Goal: Navigation & Orientation: Find specific page/section

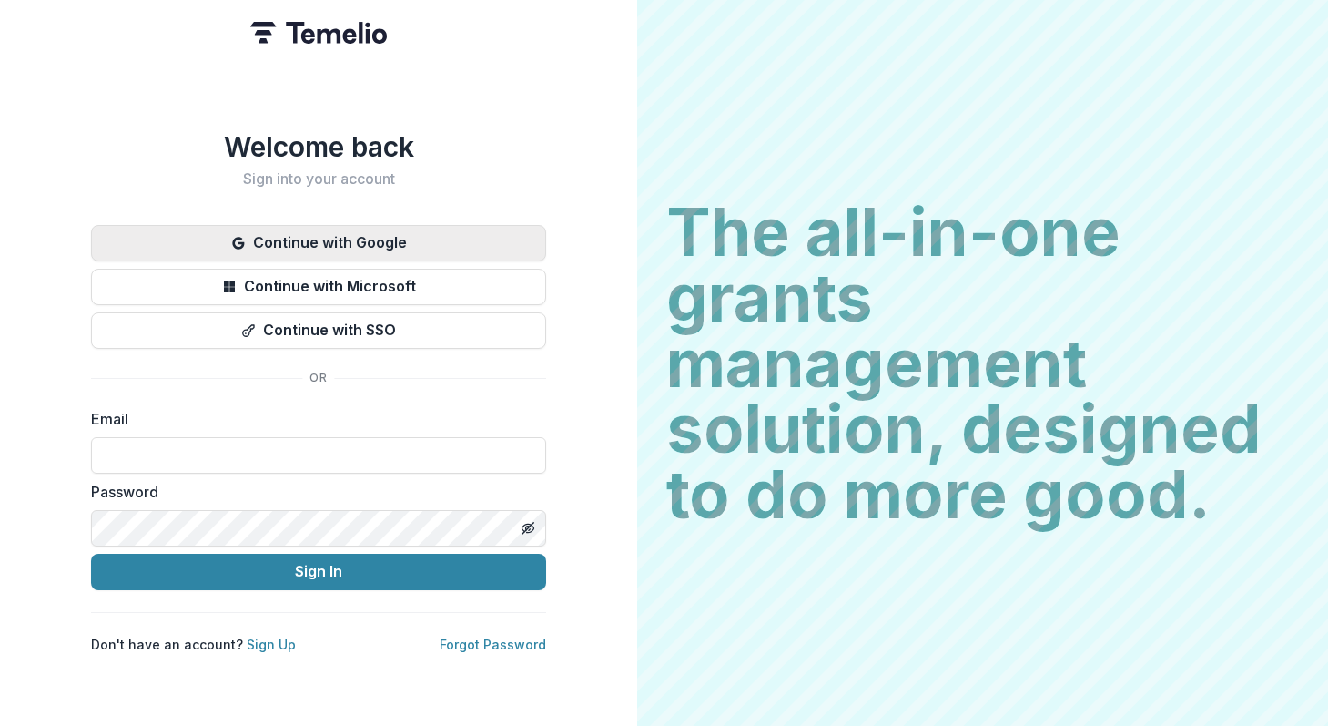
click at [364, 248] on button "Continue with Google" at bounding box center [318, 243] width 455 height 36
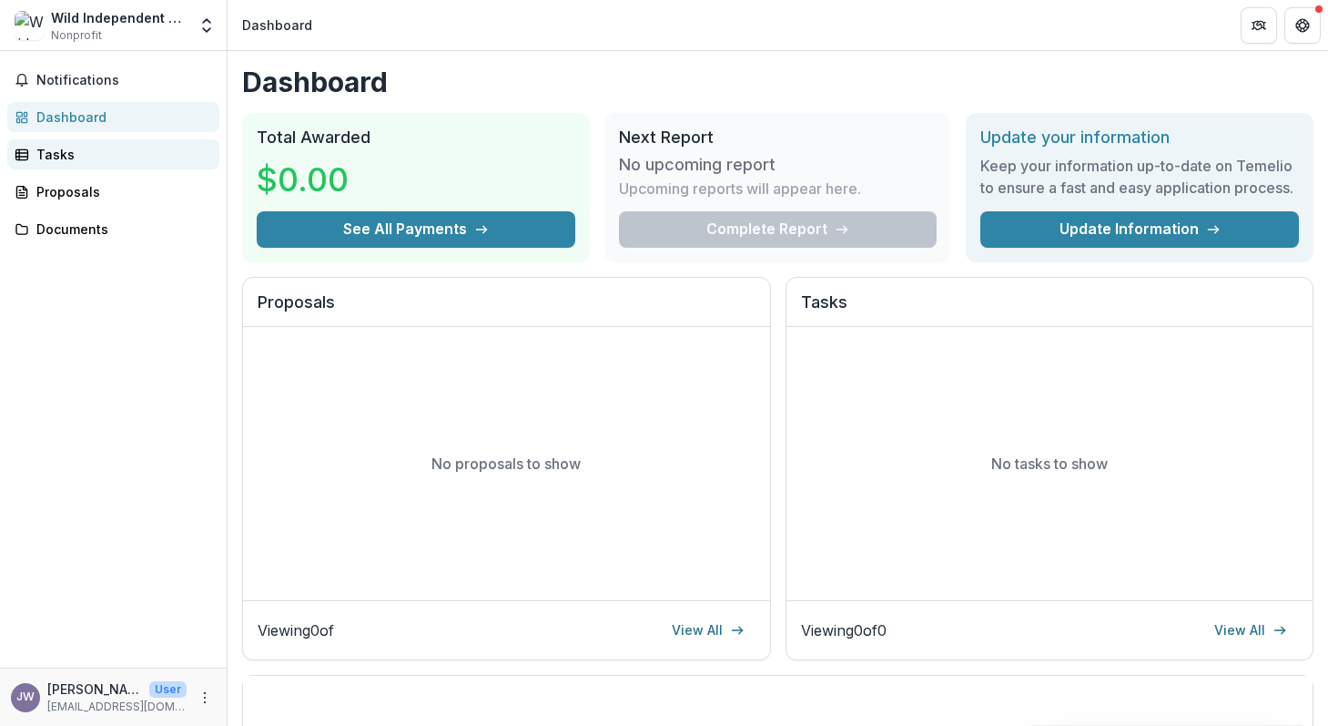
click at [61, 151] on div "Tasks" at bounding box center [120, 154] width 168 height 19
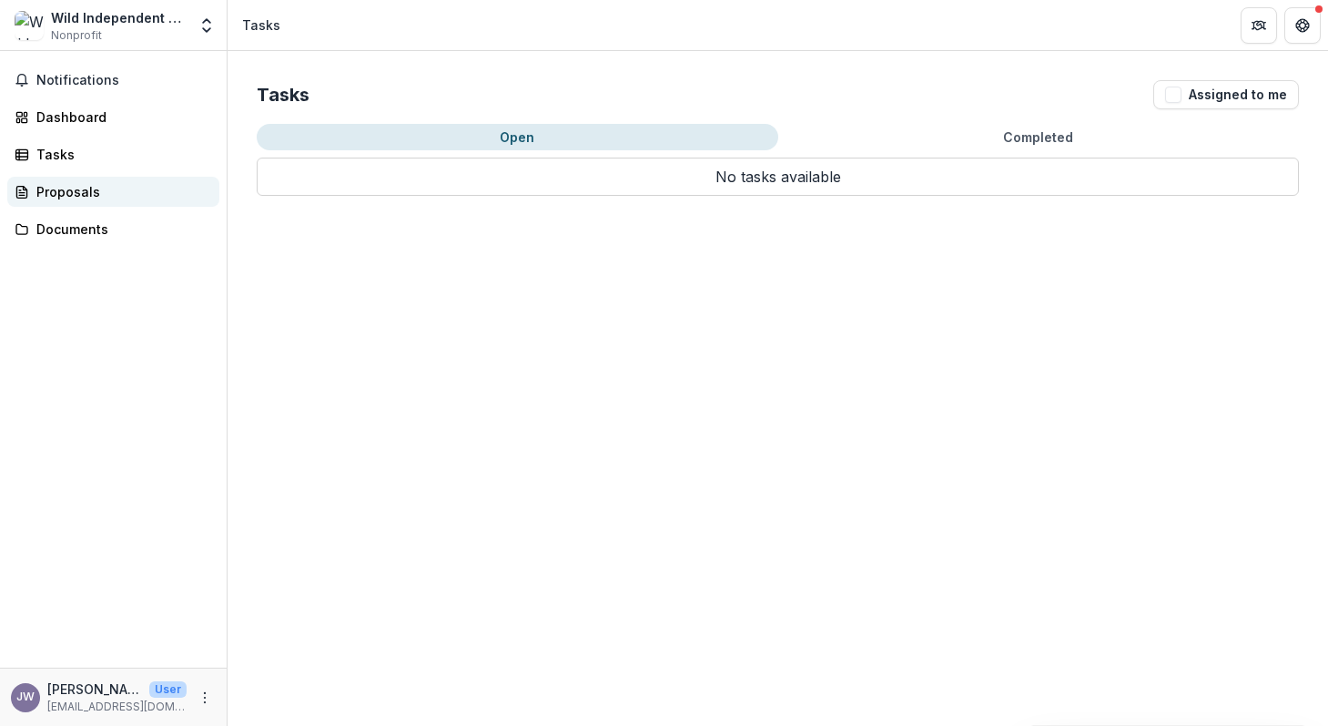
click at [63, 188] on div "Proposals" at bounding box center [120, 191] width 168 height 19
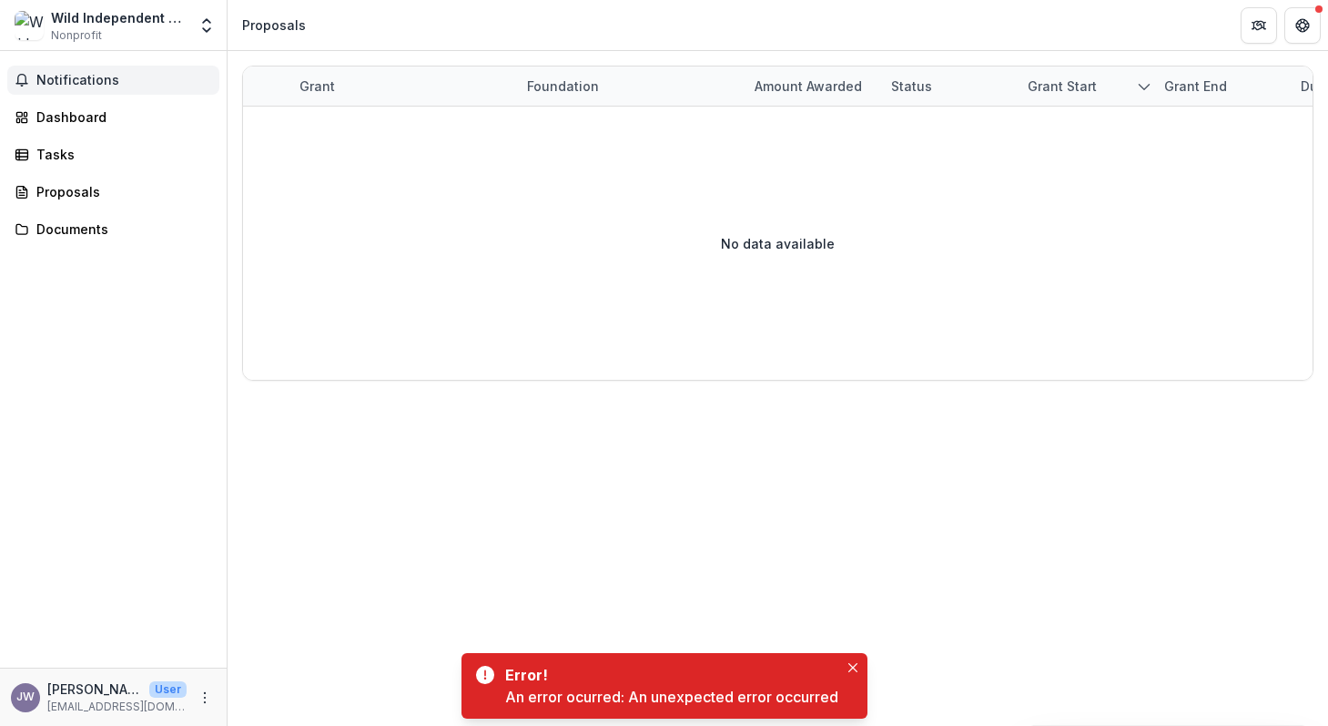
click at [104, 88] on button "Notifications" at bounding box center [113, 80] width 212 height 29
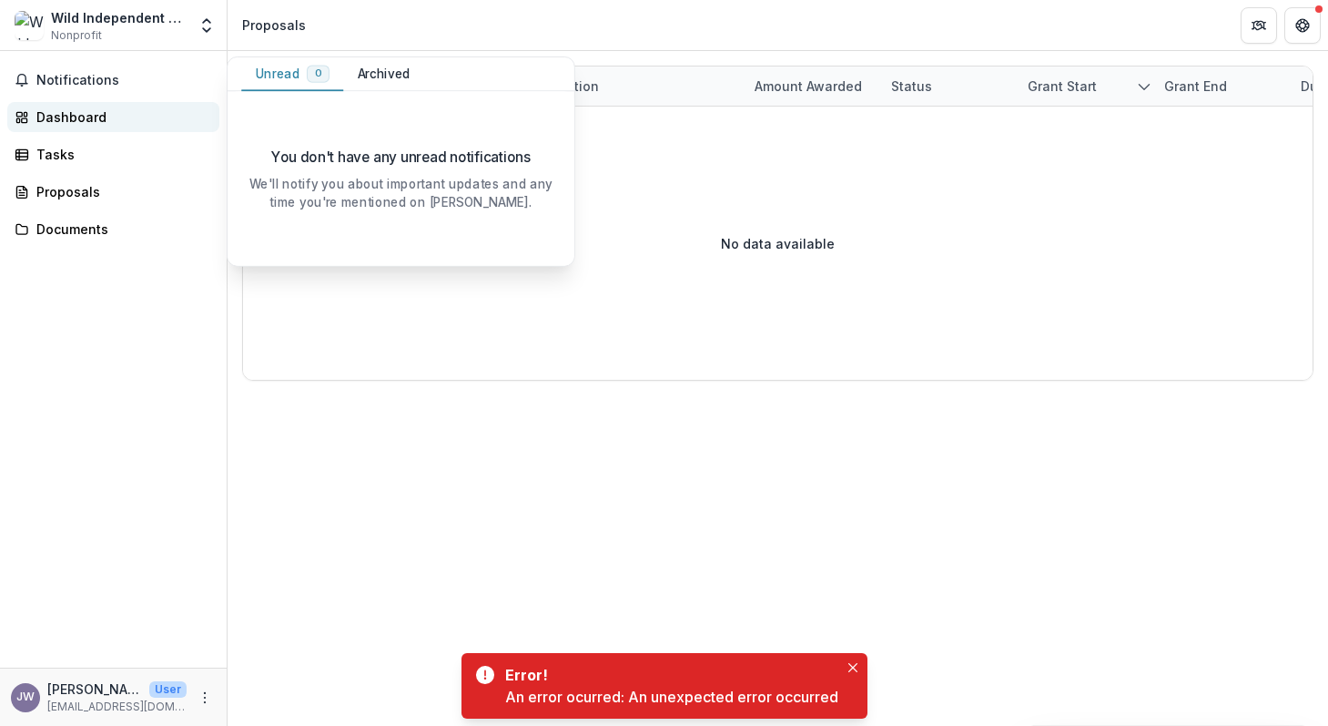
click at [86, 121] on div "Dashboard" at bounding box center [120, 116] width 168 height 19
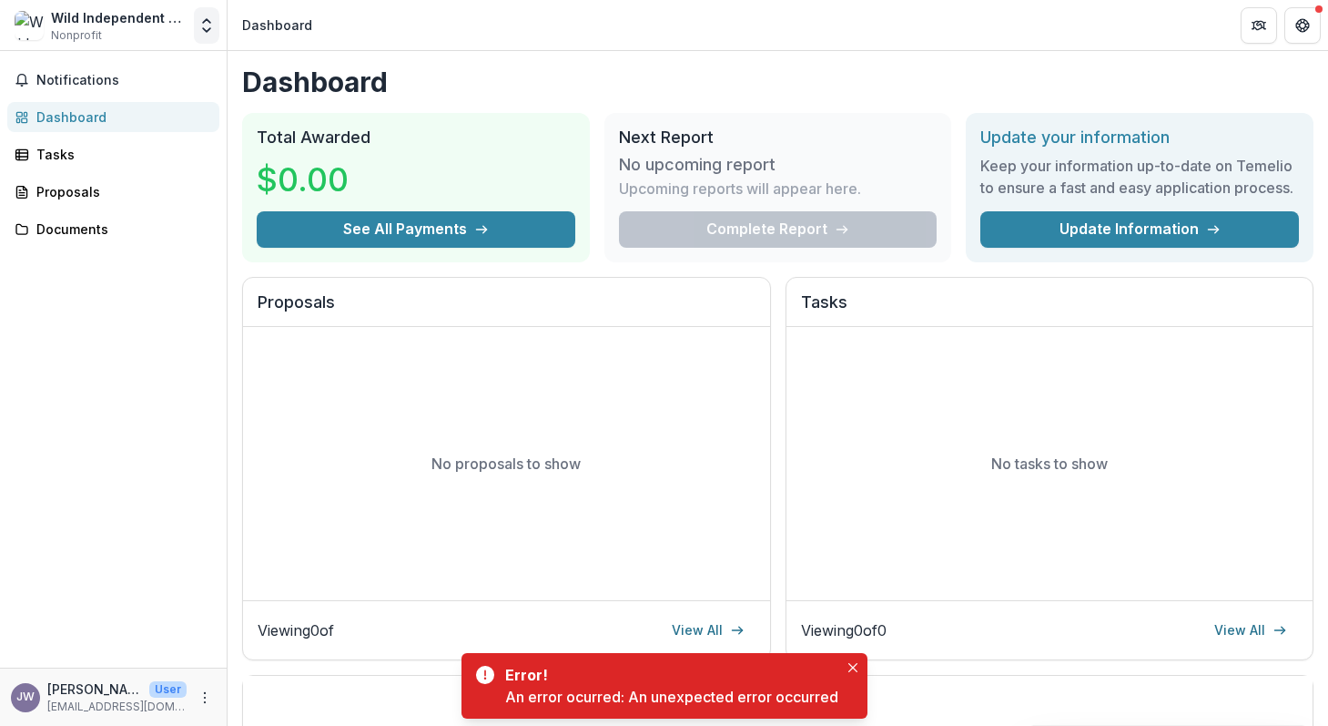
click at [204, 21] on polyline "Open entity switcher" at bounding box center [206, 21] width 7 height 4
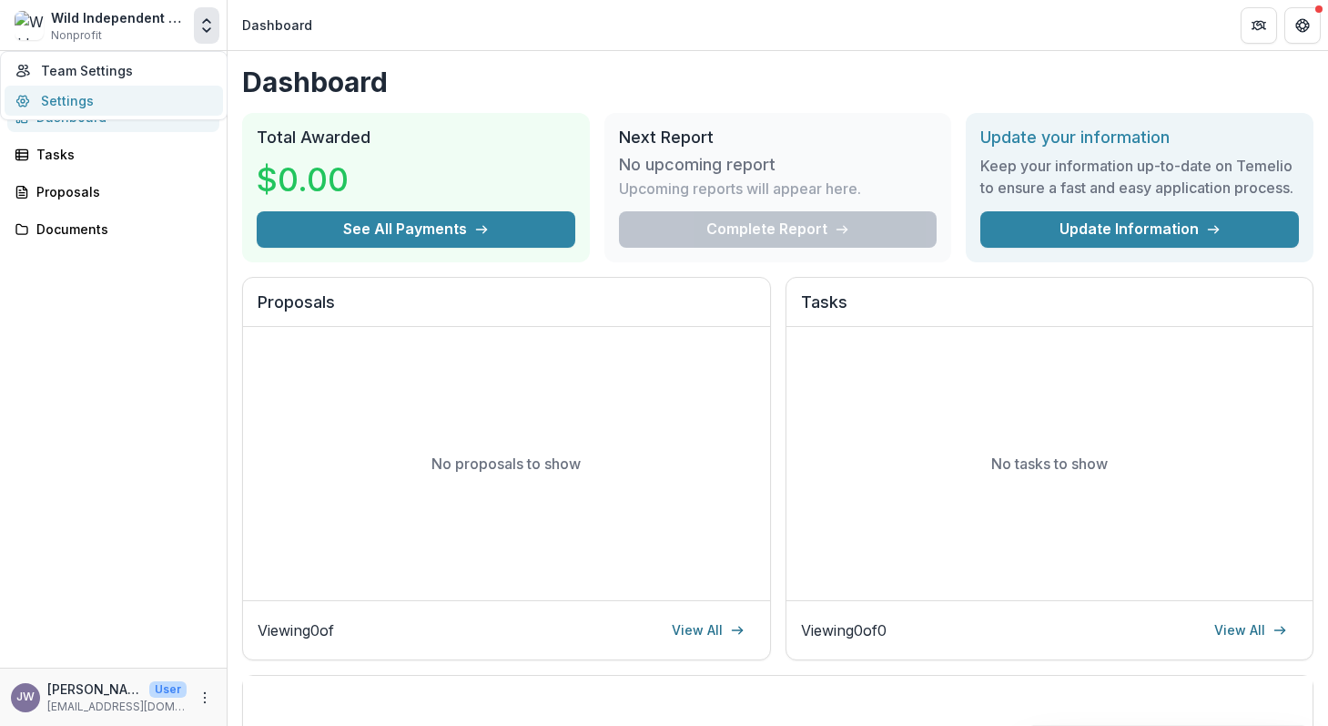
click at [141, 97] on link "Settings" at bounding box center [114, 101] width 218 height 30
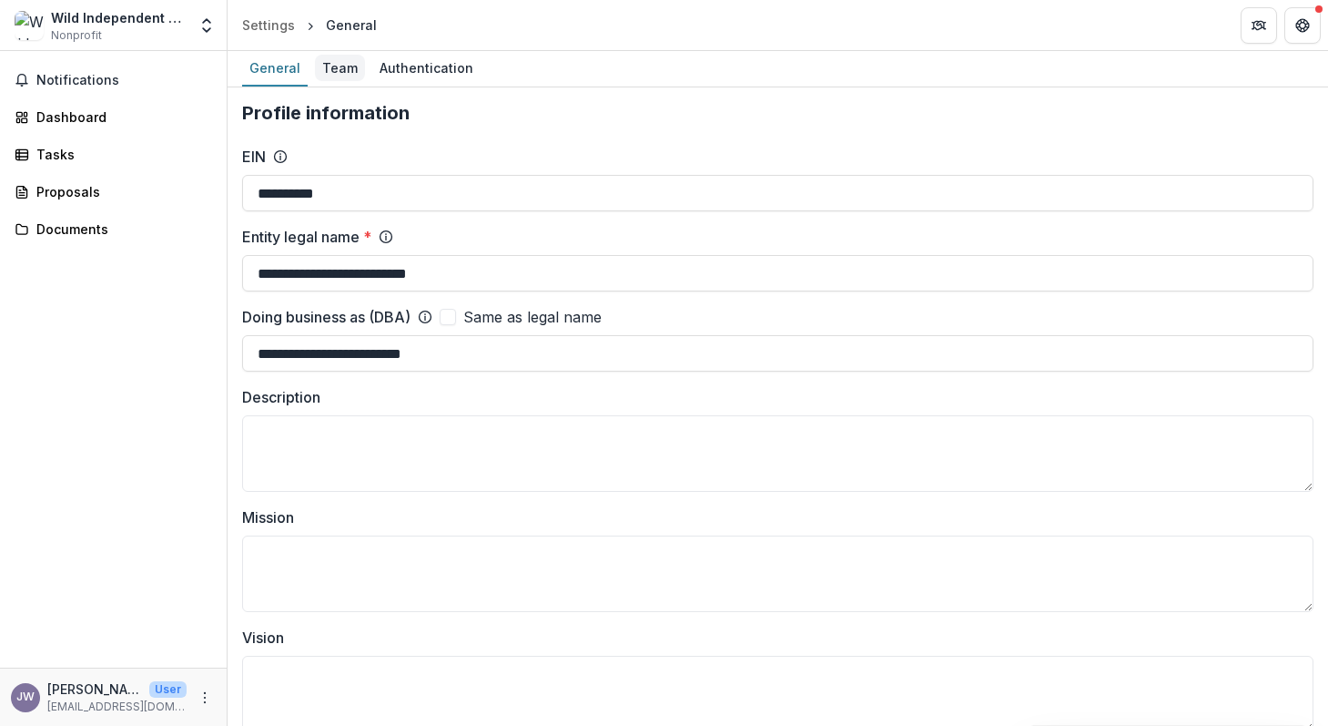
click at [341, 66] on div "Team" at bounding box center [340, 68] width 50 height 26
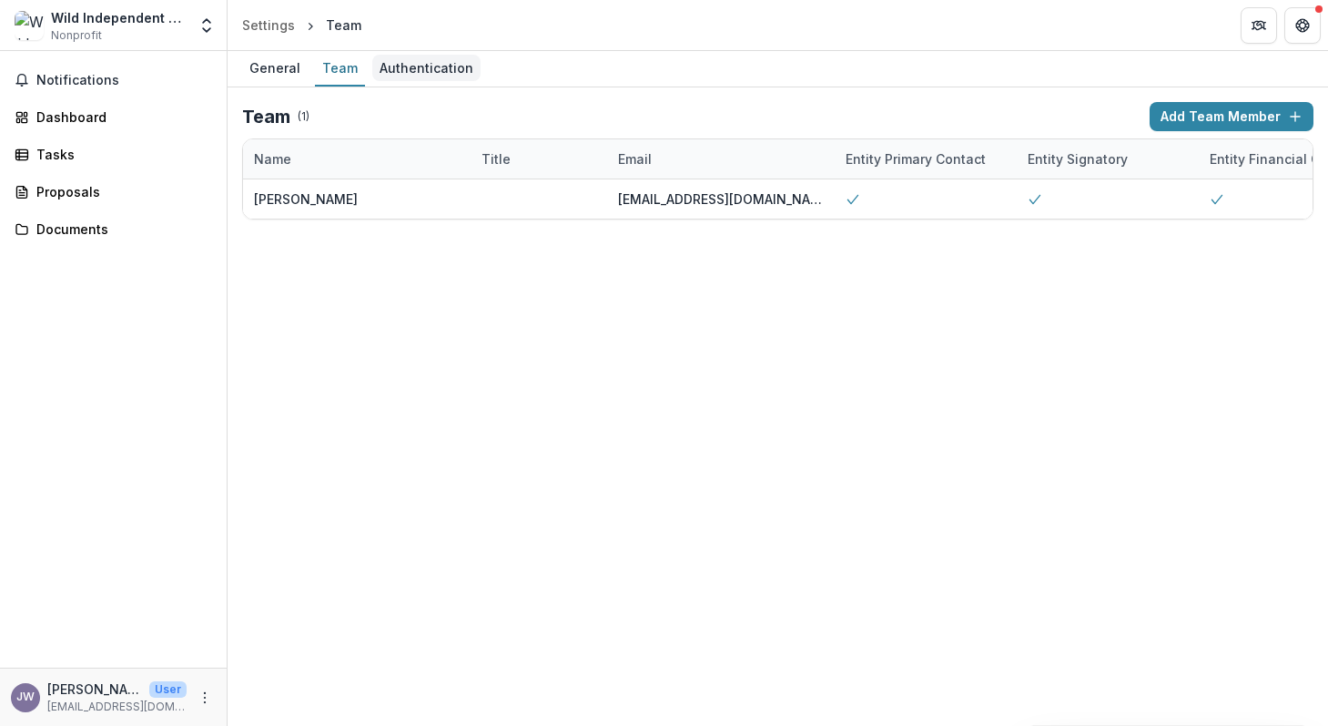
click at [417, 68] on div "Authentication" at bounding box center [426, 68] width 108 height 26
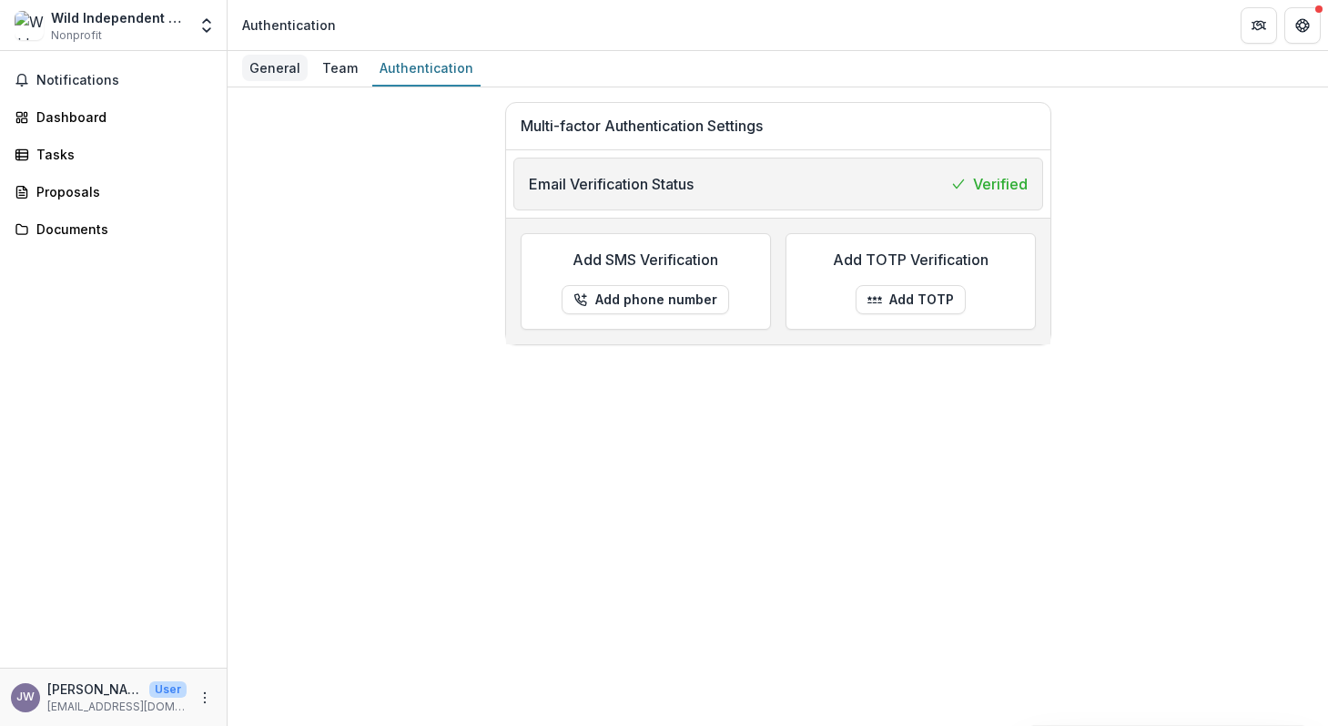
click at [262, 70] on div "General" at bounding box center [275, 68] width 66 height 26
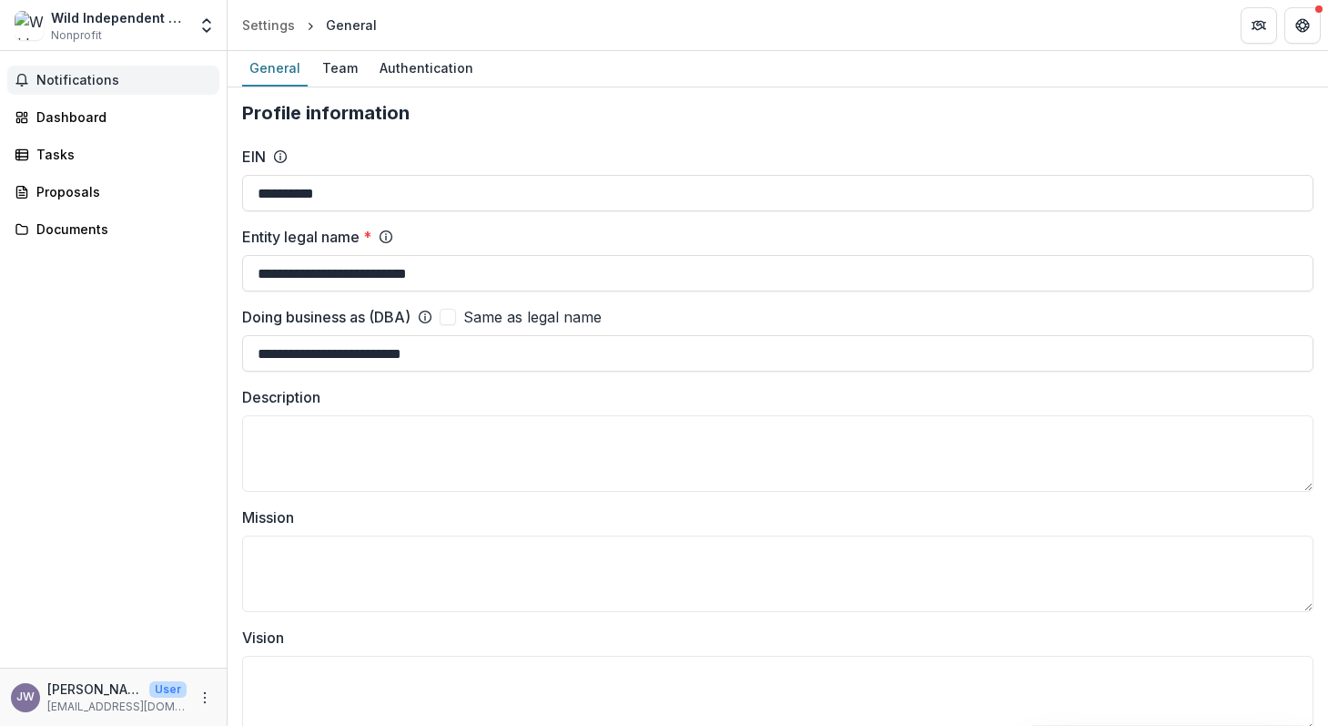
click at [123, 78] on span "Notifications" at bounding box center [124, 80] width 176 height 15
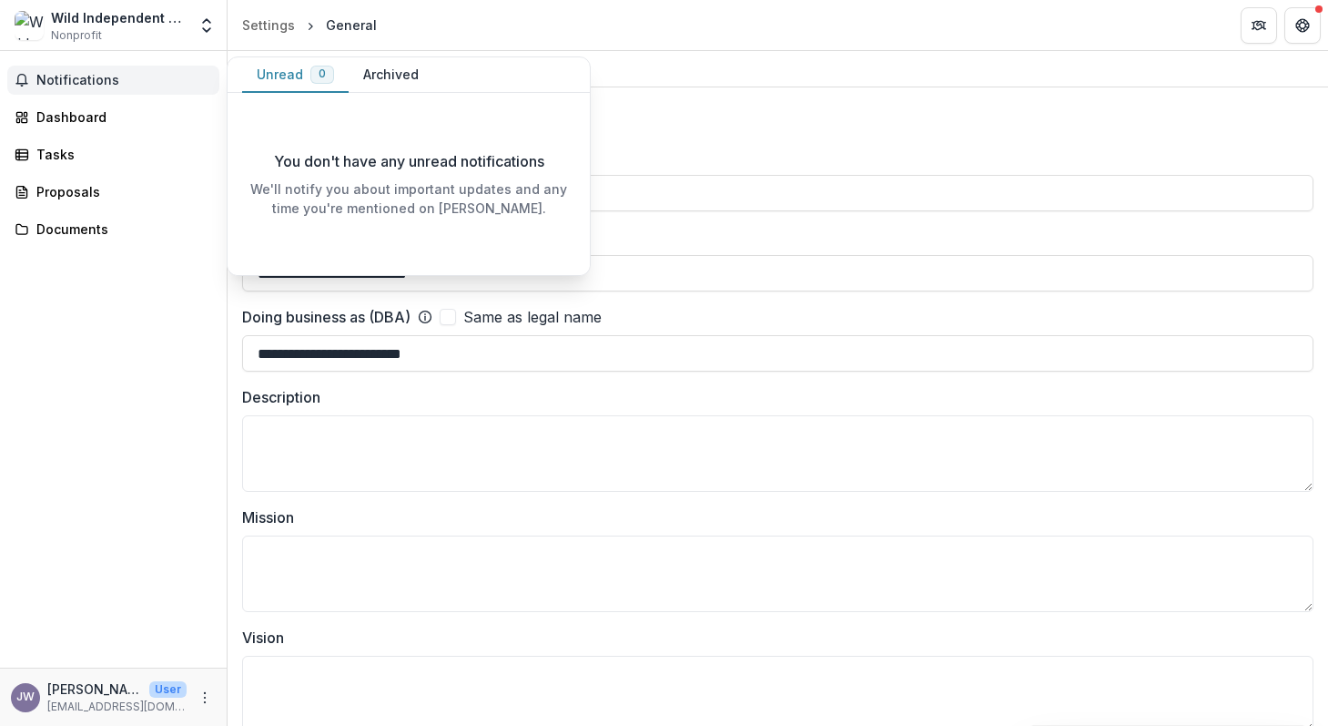
click at [113, 87] on button "Notifications" at bounding box center [113, 80] width 212 height 29
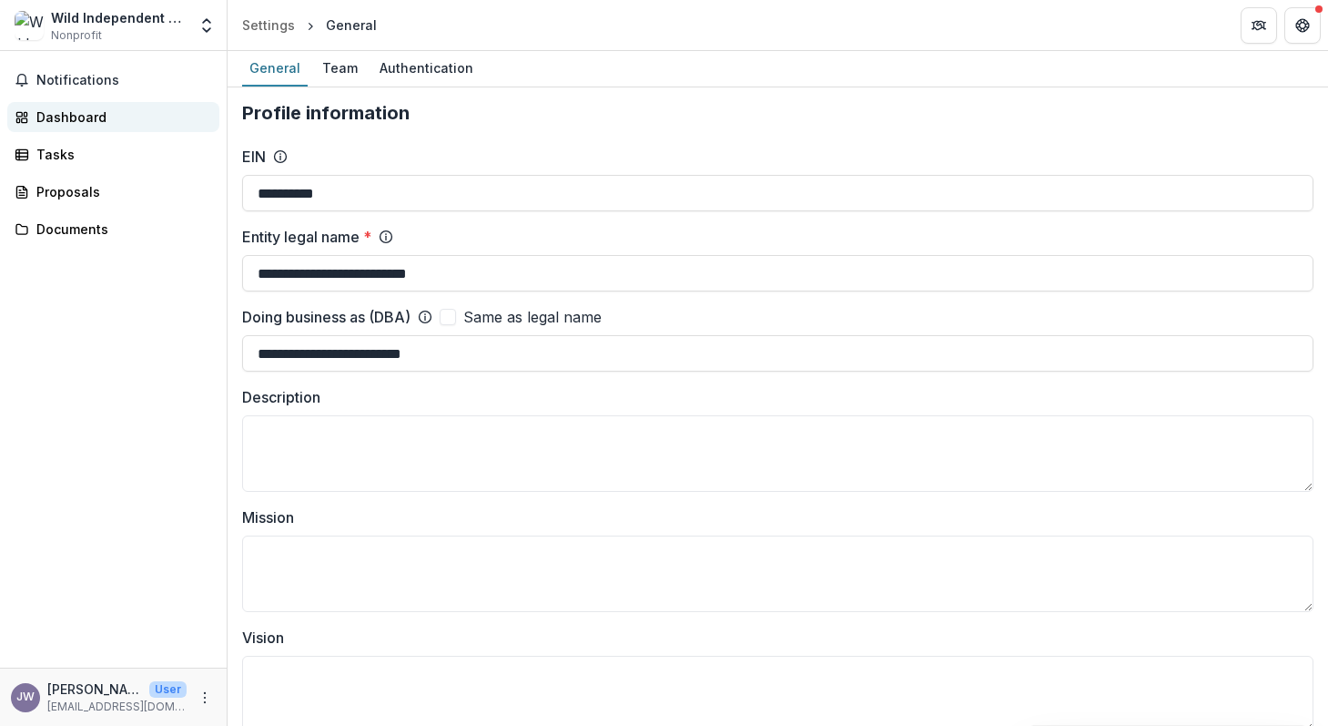
click at [83, 123] on div "Dashboard" at bounding box center [120, 116] width 168 height 19
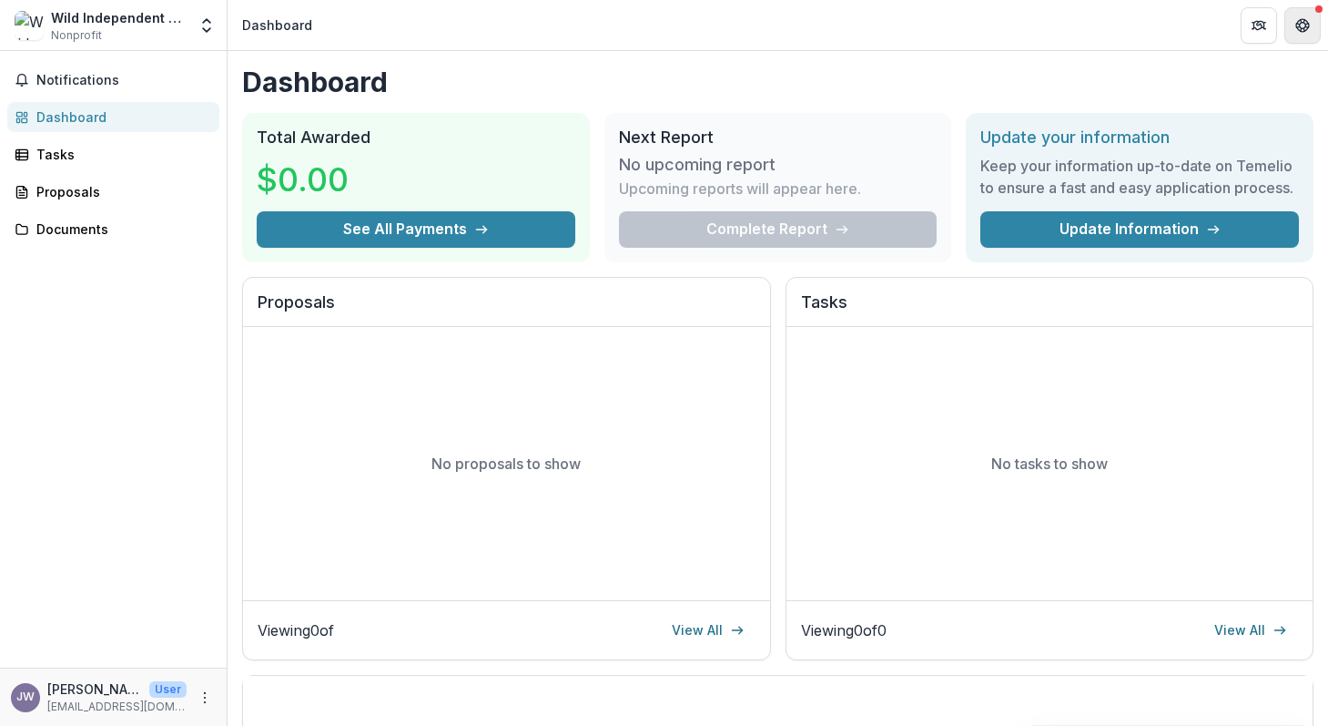
click at [1303, 23] on icon "Get Help" at bounding box center [1302, 25] width 15 height 15
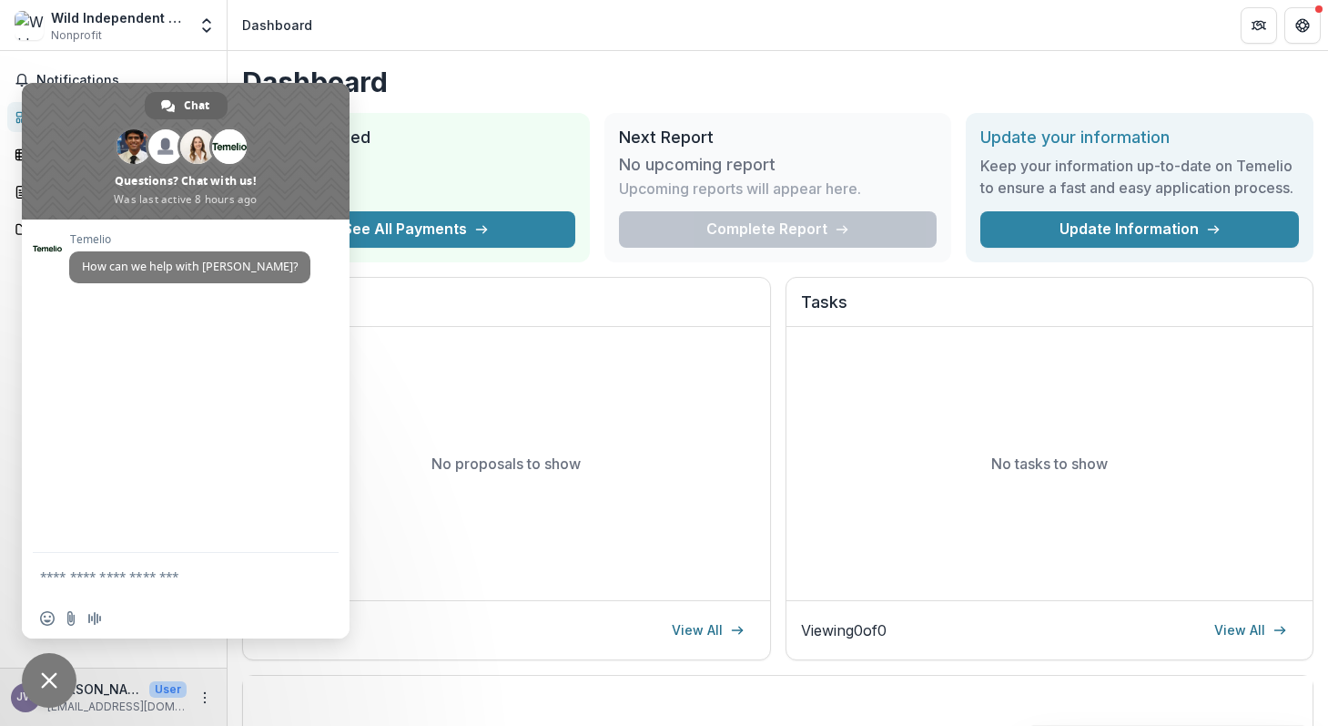
click at [767, 73] on h1 "Dashboard" at bounding box center [777, 82] width 1071 height 33
click at [40, 675] on span "Close chat" at bounding box center [49, 680] width 55 height 55
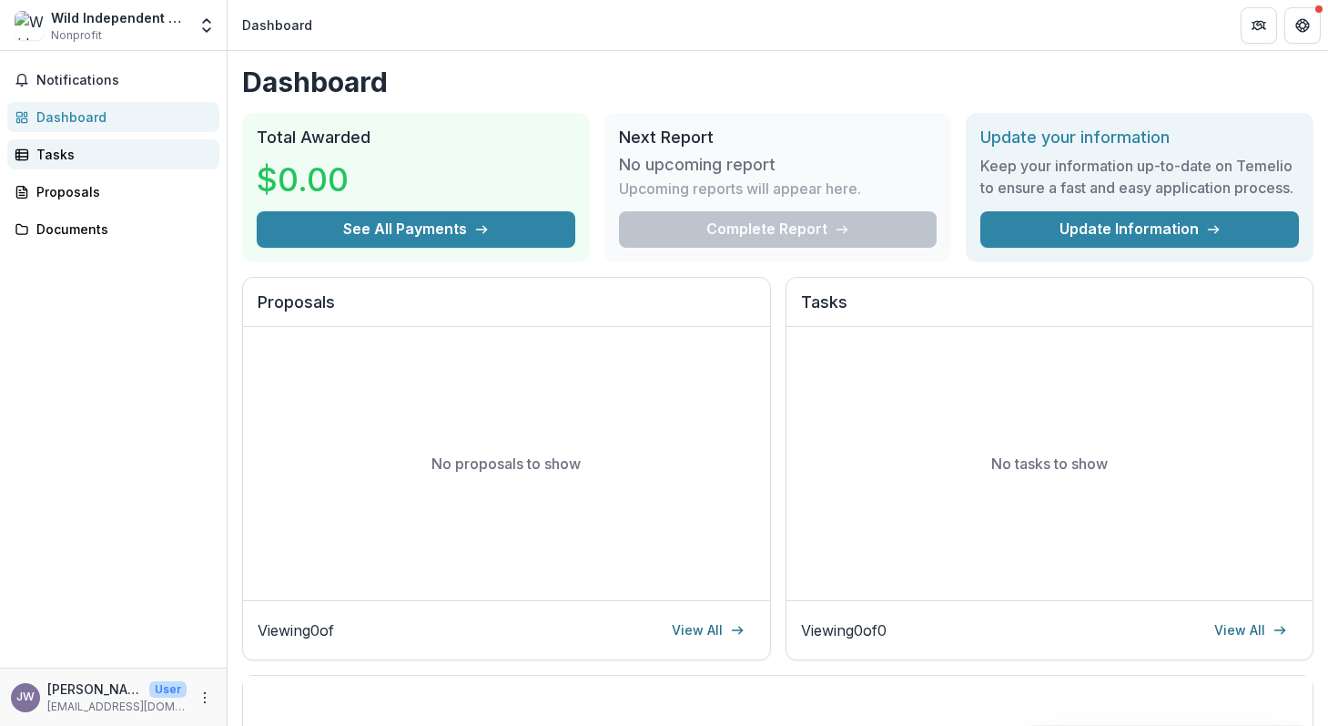
click at [67, 142] on link "Tasks" at bounding box center [113, 154] width 212 height 30
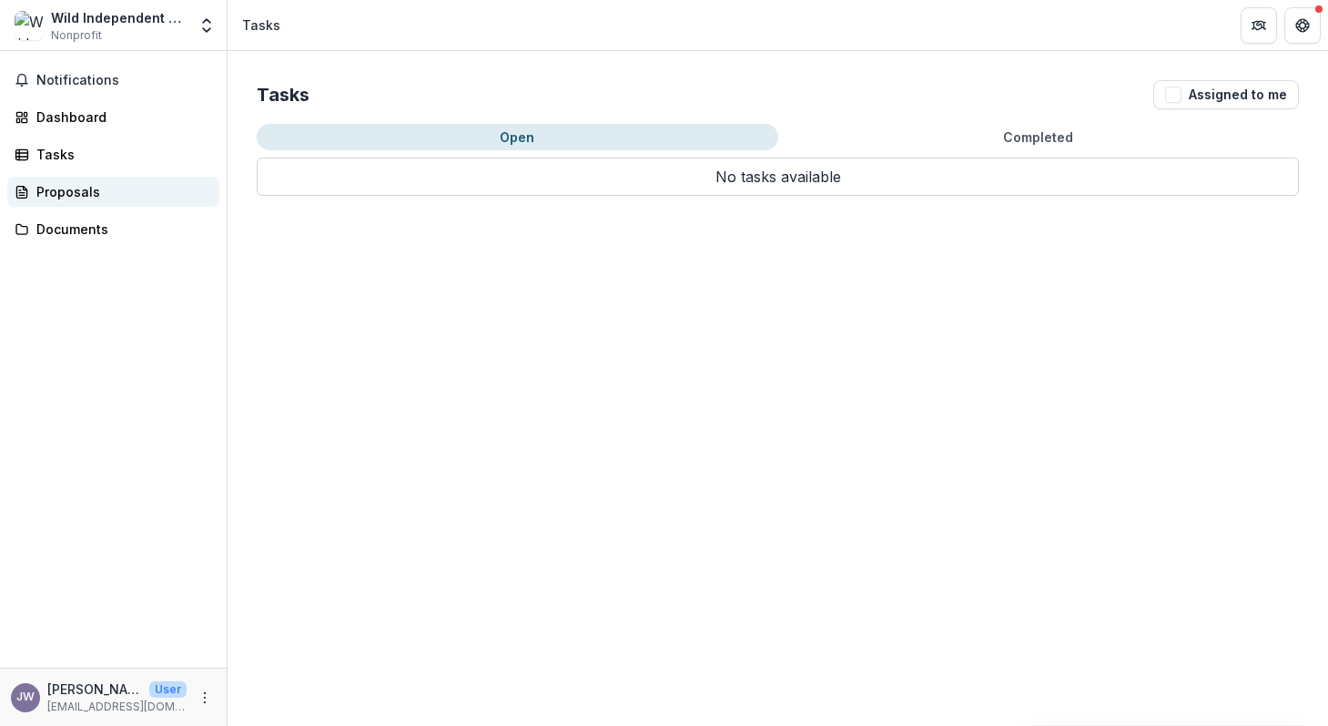
click at [71, 188] on div "Proposals" at bounding box center [120, 191] width 168 height 19
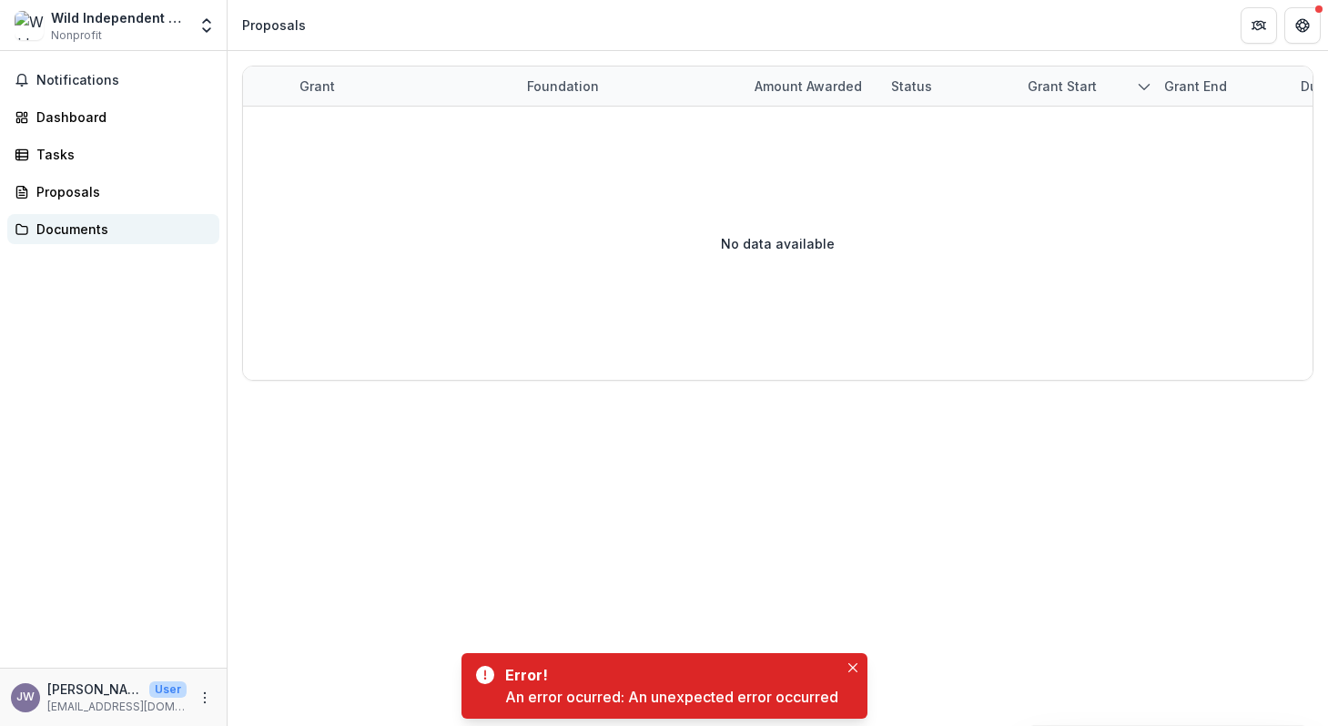
click at [70, 218] on link "Documents" at bounding box center [113, 229] width 212 height 30
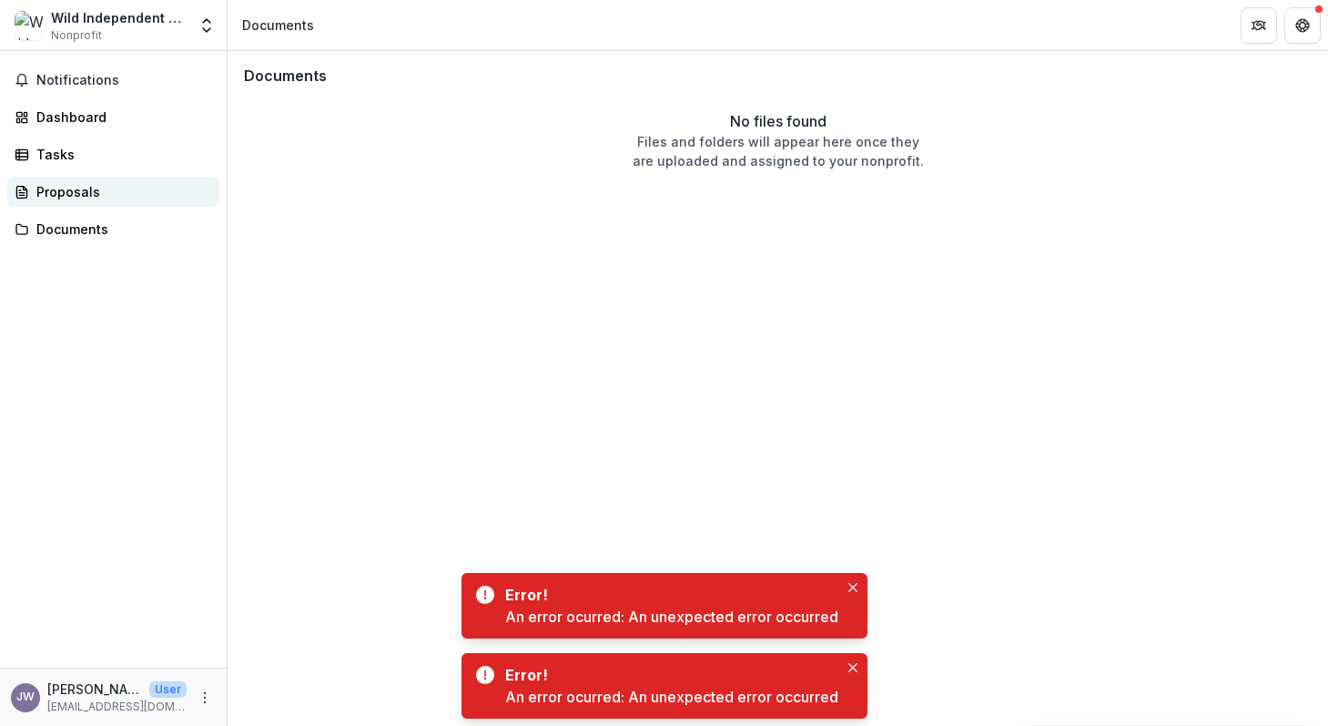
click at [73, 185] on div "Proposals" at bounding box center [120, 191] width 168 height 19
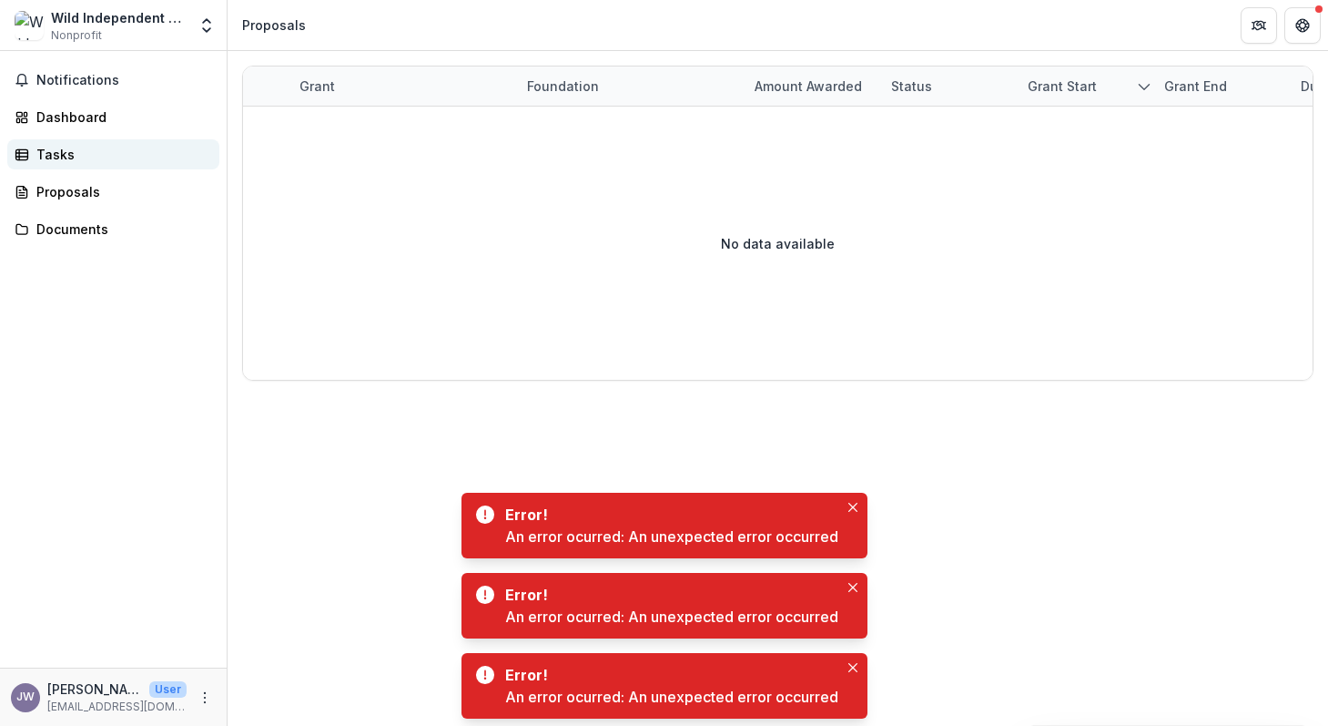
click at [72, 161] on div "Tasks" at bounding box center [120, 154] width 168 height 19
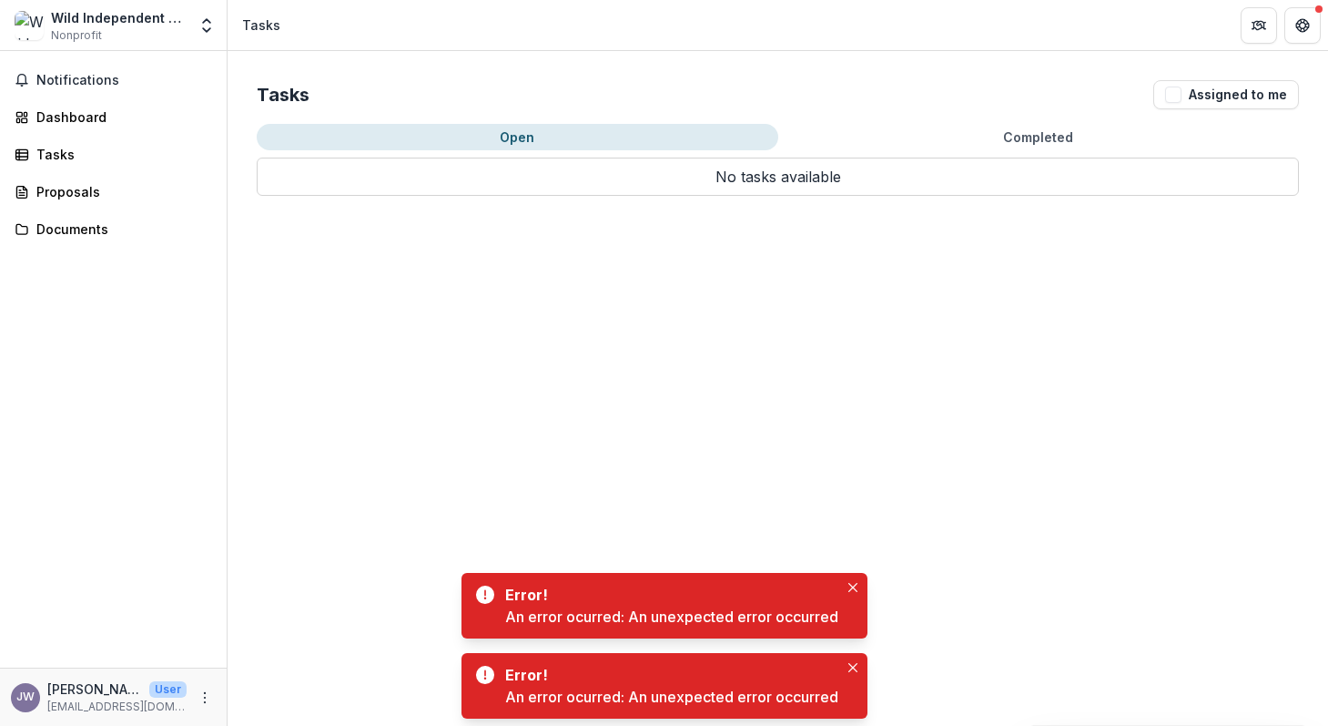
click at [899, 131] on button "Completed" at bounding box center [1039, 137] width 522 height 26
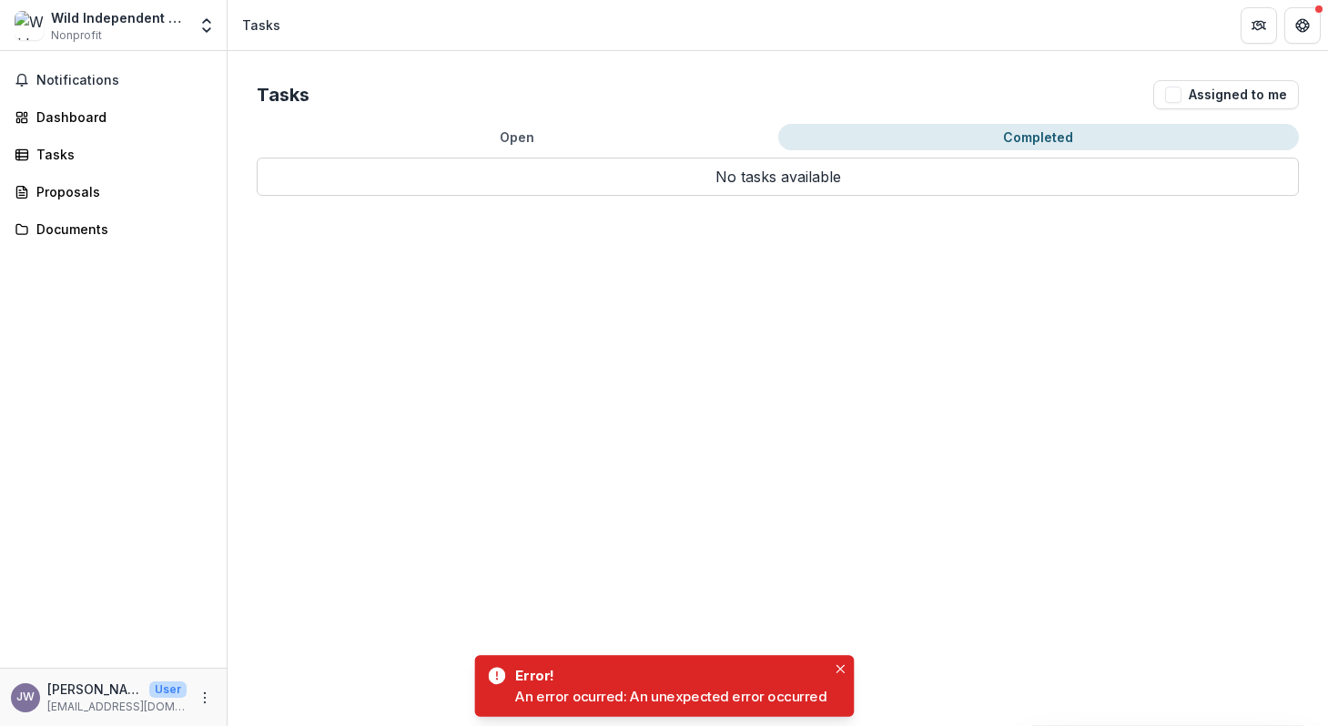
click at [1010, 127] on button "Completed" at bounding box center [1039, 137] width 522 height 26
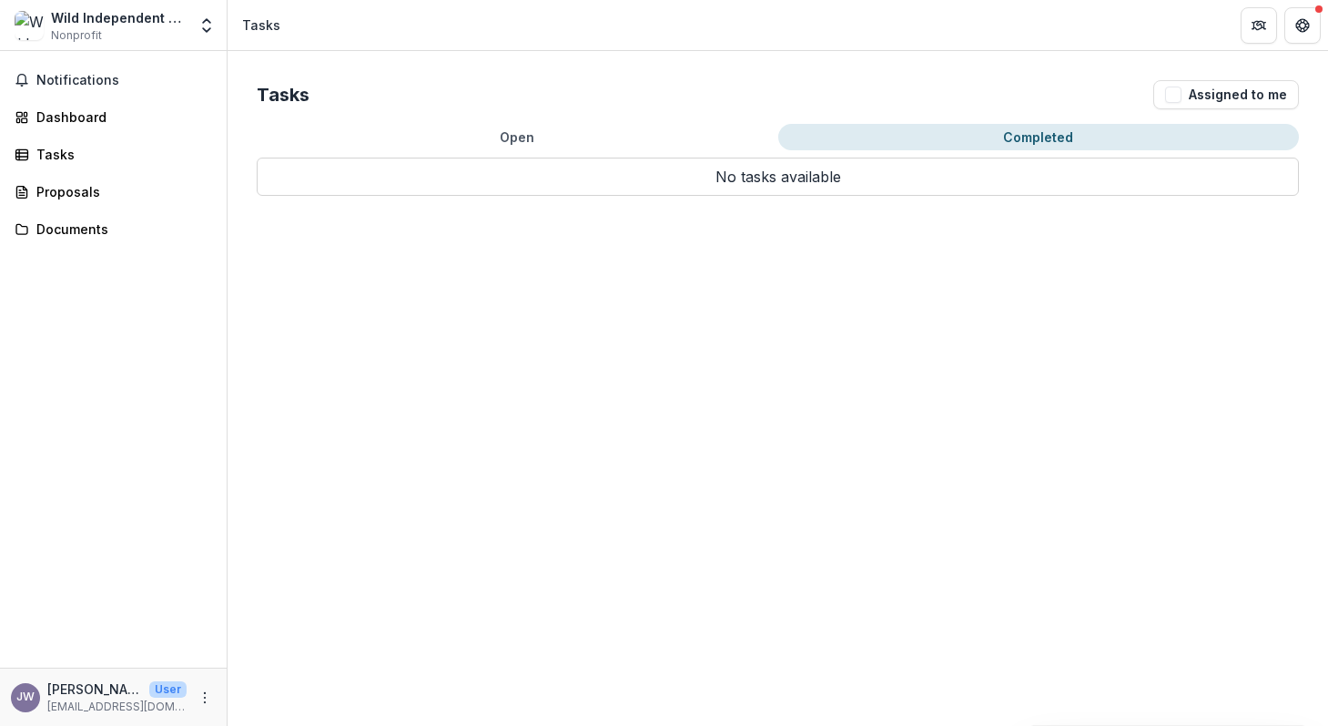
click at [1054, 124] on button "Completed" at bounding box center [1039, 137] width 522 height 26
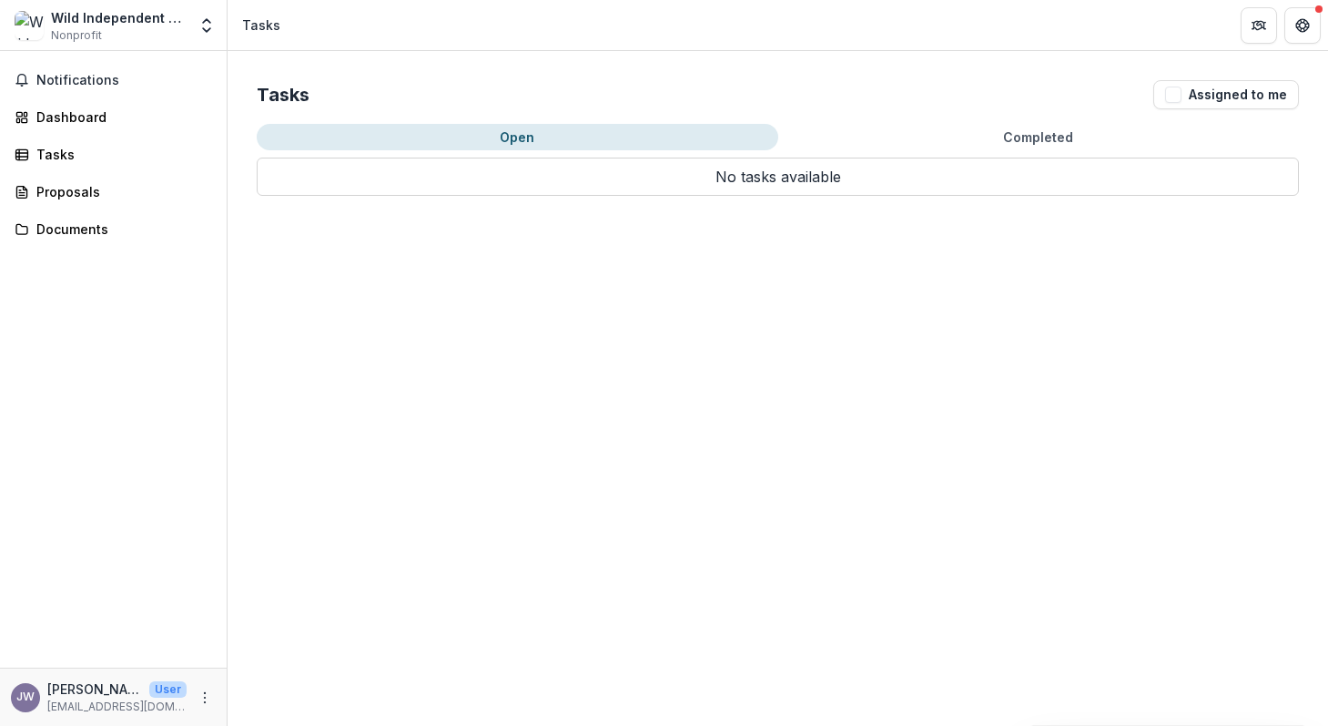
click at [511, 125] on button "Open" at bounding box center [518, 137] width 522 height 26
click at [153, 118] on div "Dashboard" at bounding box center [120, 116] width 168 height 19
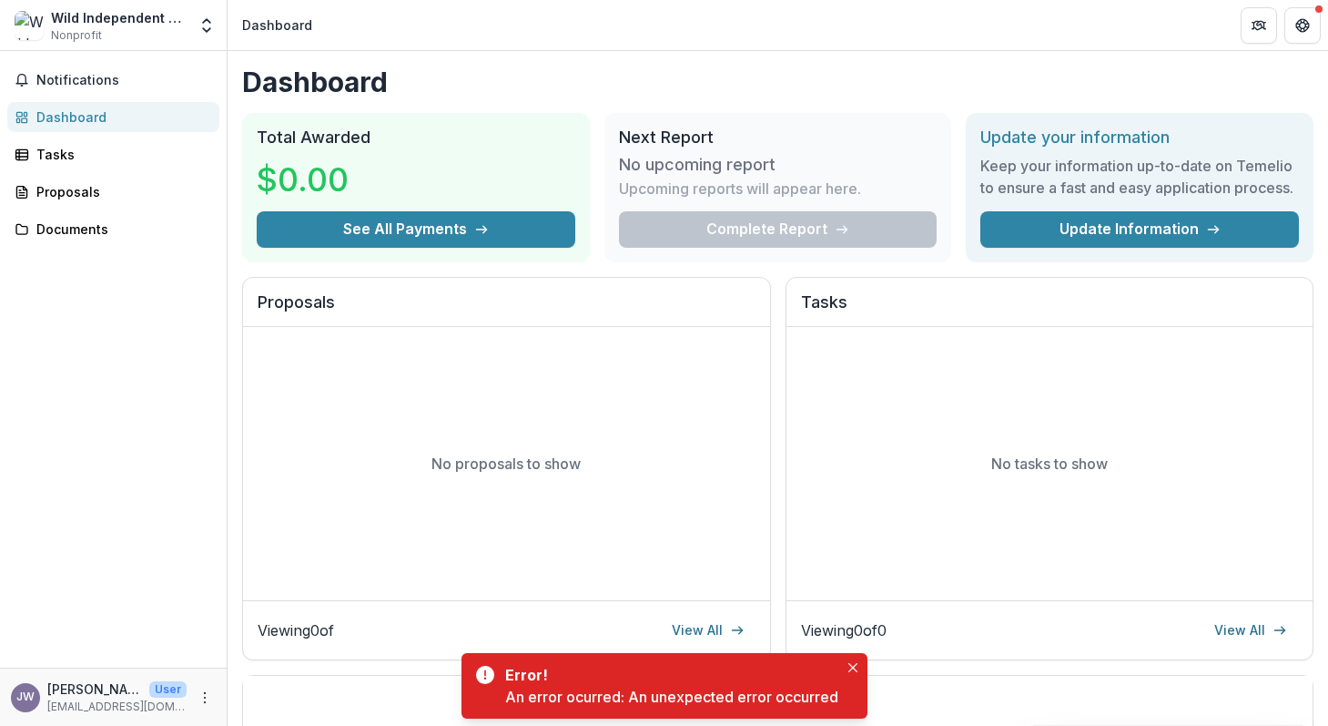
click at [65, 691] on p "[PERSON_NAME]" at bounding box center [94, 688] width 95 height 19
click at [207, 692] on icon "More" at bounding box center [205, 697] width 15 height 15
click at [327, 514] on div "No proposals to show" at bounding box center [506, 463] width 527 height 273
